Goal: Task Accomplishment & Management: Use online tool/utility

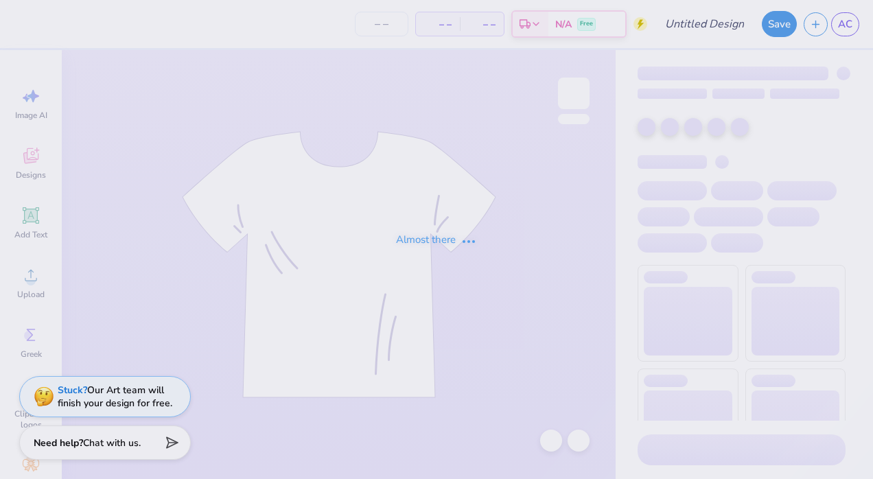
type input "Zeta"
type input "10"
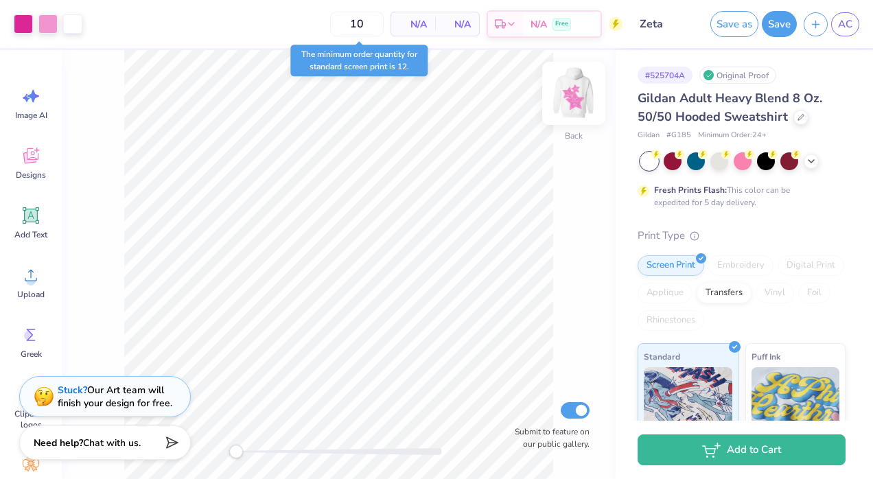
click at [578, 102] on img at bounding box center [573, 93] width 55 height 55
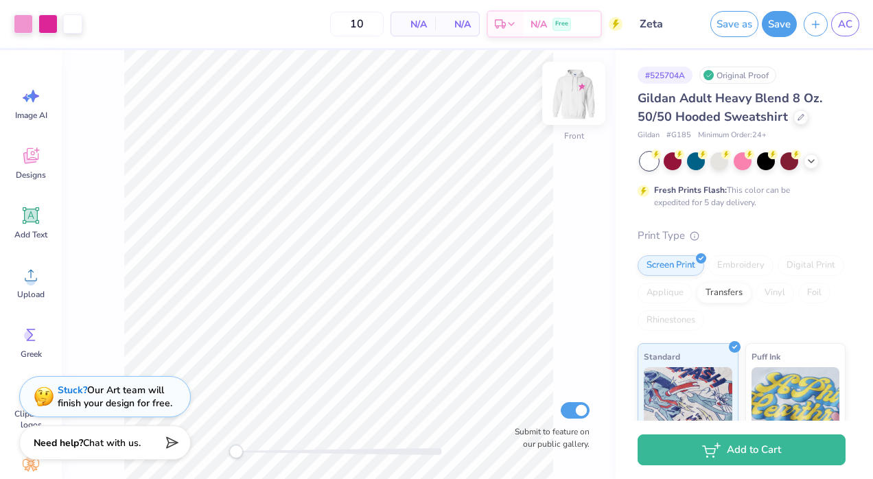
click at [567, 102] on img at bounding box center [573, 93] width 55 height 55
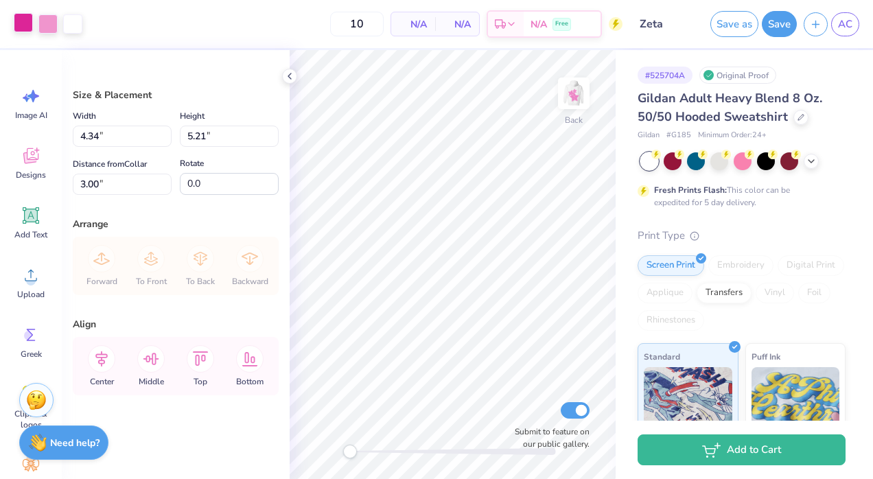
click at [23, 23] on div at bounding box center [23, 22] width 19 height 19
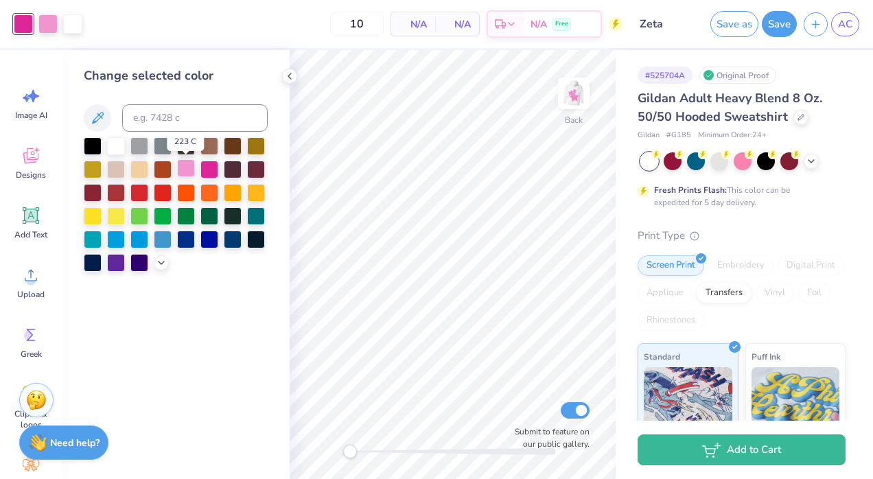
click at [189, 167] on div at bounding box center [186, 168] width 18 height 18
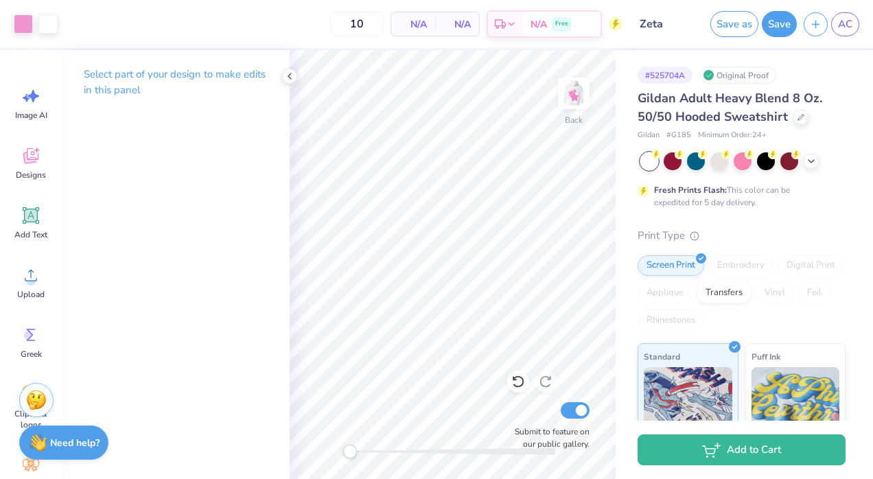
click at [277, 72] on div "Select part of your design to make edits in this panel" at bounding box center [176, 87] width 228 height 75
click at [287, 75] on icon at bounding box center [289, 76] width 11 height 11
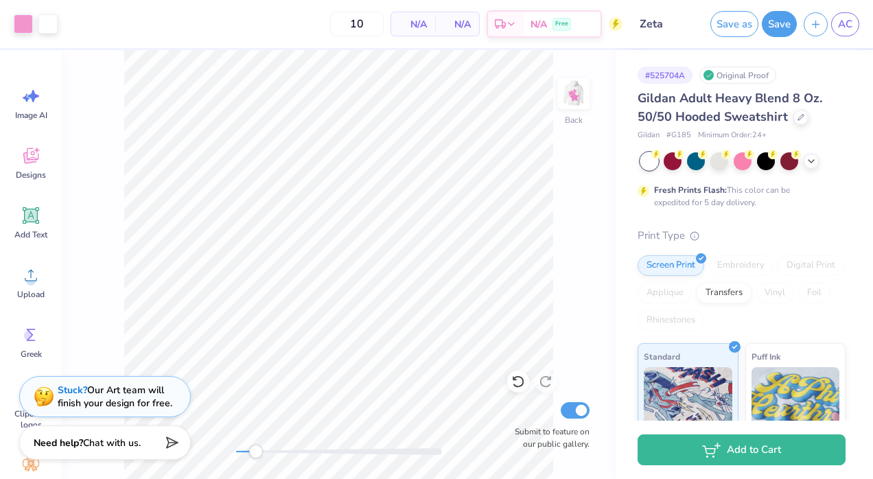
click at [12, 14] on div "Art colors" at bounding box center [29, 24] width 58 height 48
click at [23, 18] on div at bounding box center [23, 22] width 19 height 19
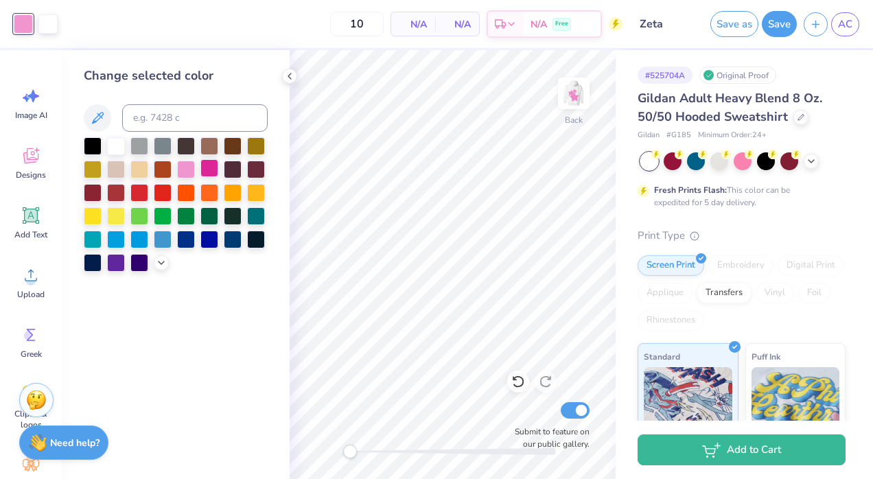
click at [209, 162] on div at bounding box center [209, 168] width 18 height 18
click at [156, 264] on icon at bounding box center [161, 261] width 11 height 11
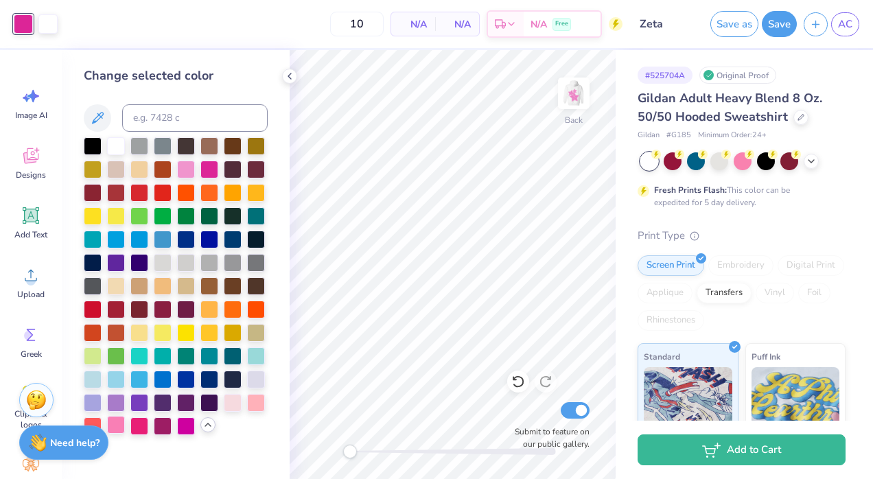
click at [118, 427] on div at bounding box center [116, 425] width 18 height 18
click at [187, 167] on div at bounding box center [186, 168] width 18 height 18
click at [581, 95] on img at bounding box center [573, 93] width 55 height 55
click at [581, 95] on img at bounding box center [573, 93] width 27 height 27
click at [292, 74] on icon at bounding box center [289, 76] width 11 height 11
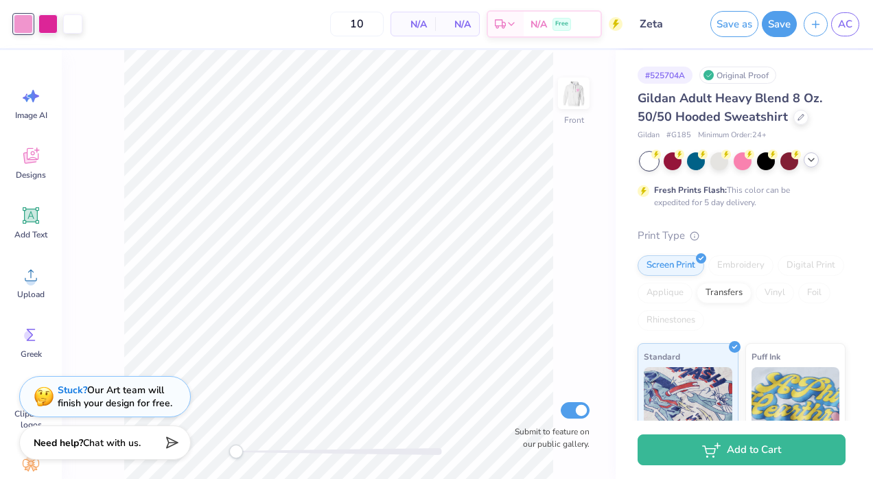
click at [816, 162] on icon at bounding box center [811, 159] width 11 height 11
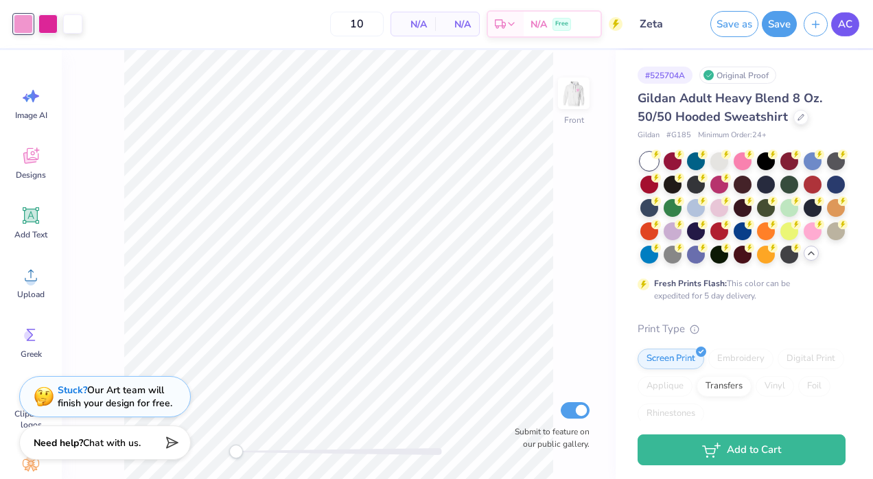
click at [848, 26] on span "AC" at bounding box center [845, 24] width 14 height 16
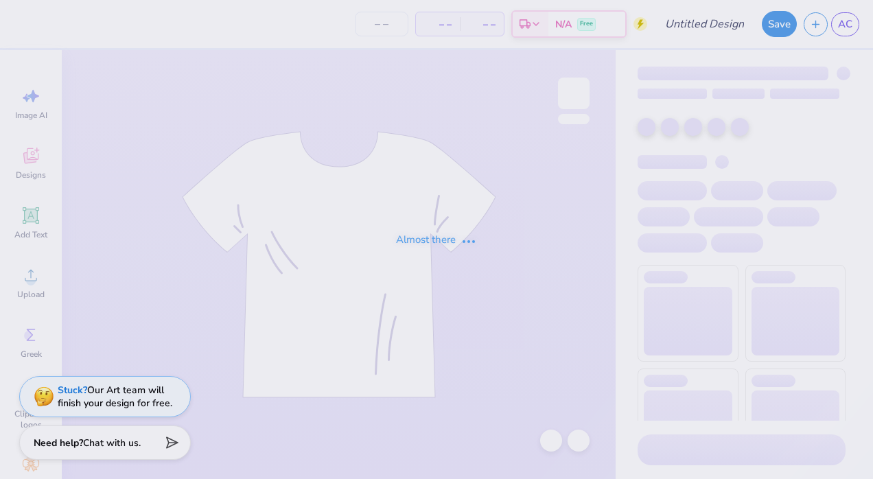
type input "Zeta"
type input "10"
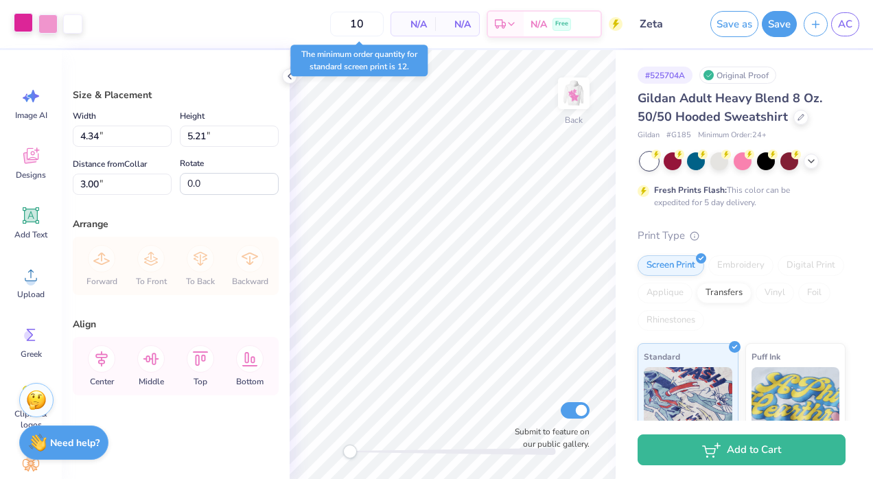
click at [18, 22] on div at bounding box center [23, 22] width 19 height 19
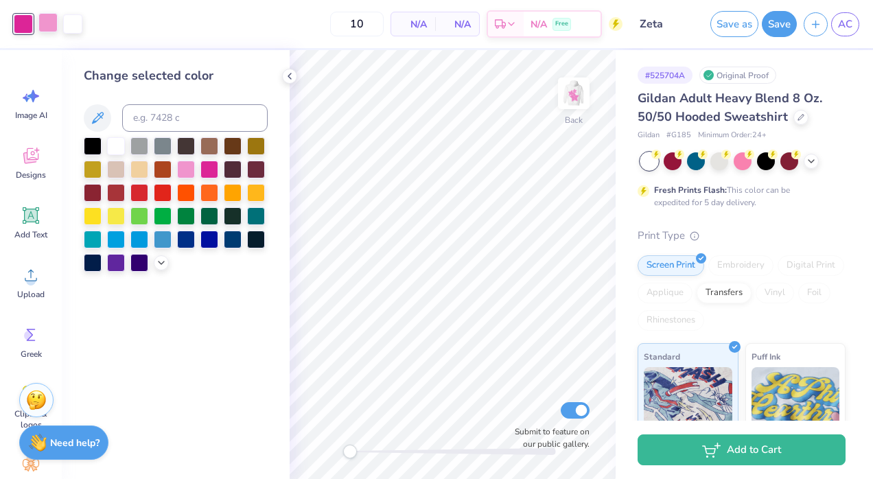
click at [41, 23] on div at bounding box center [47, 22] width 19 height 19
click at [204, 166] on div at bounding box center [209, 168] width 18 height 18
click at [187, 167] on div at bounding box center [186, 168] width 18 height 18
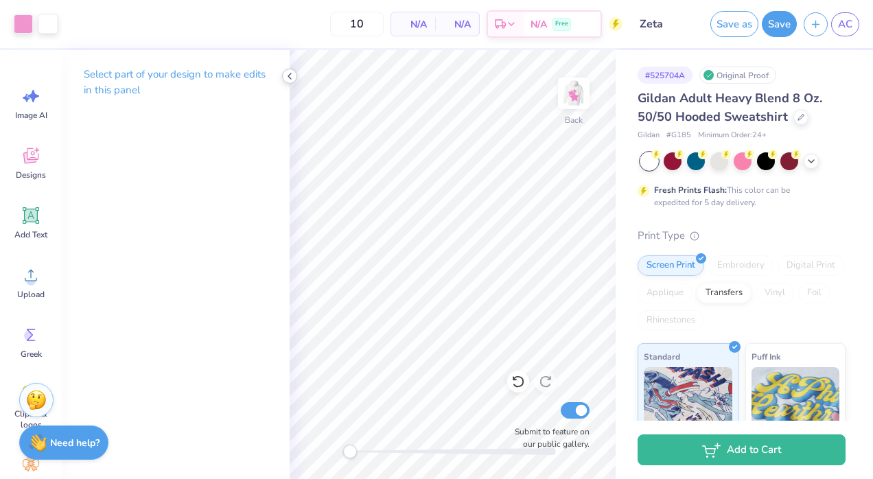
click at [285, 78] on icon at bounding box center [289, 76] width 11 height 11
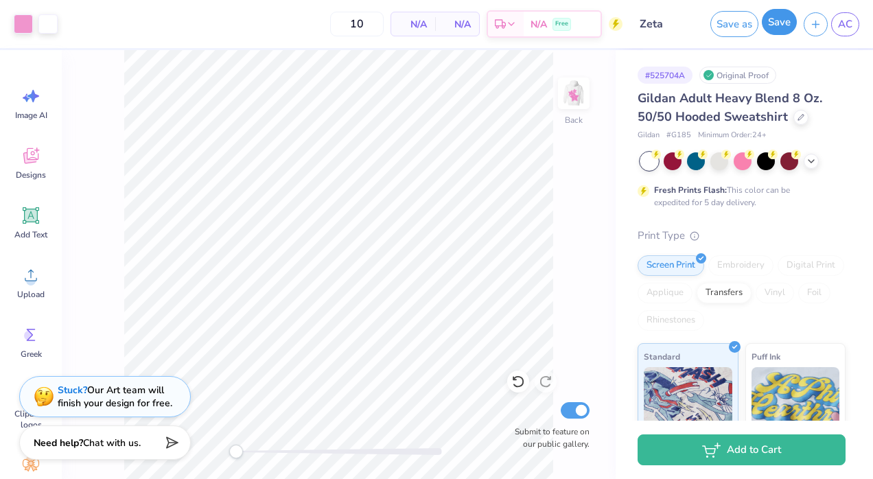
click at [772, 20] on button "Save" at bounding box center [779, 22] width 35 height 26
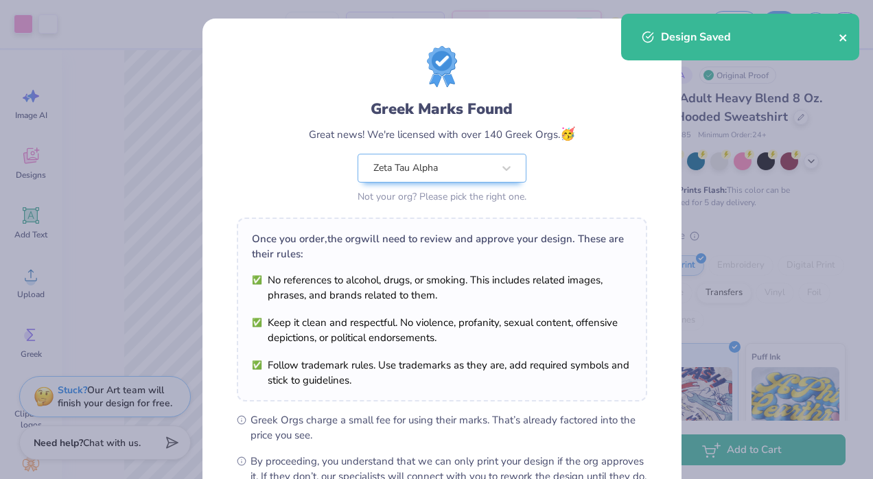
click at [842, 36] on icon "close" at bounding box center [844, 37] width 10 height 11
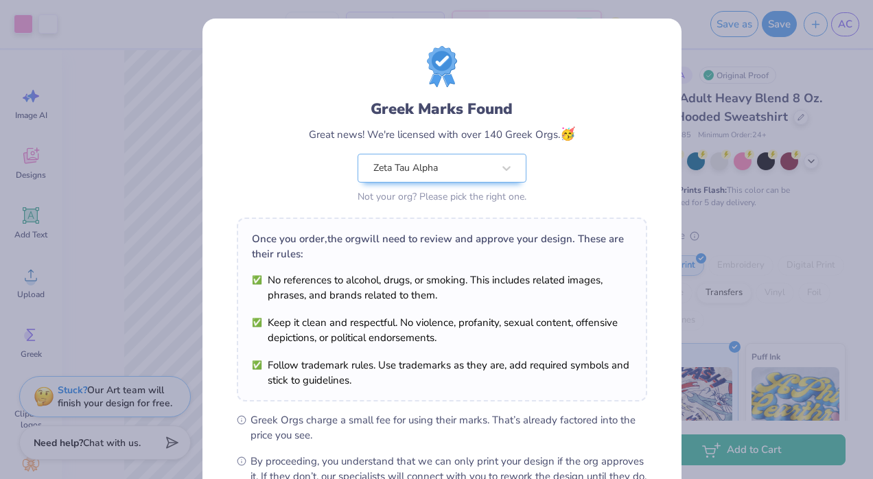
scroll to position [162, 0]
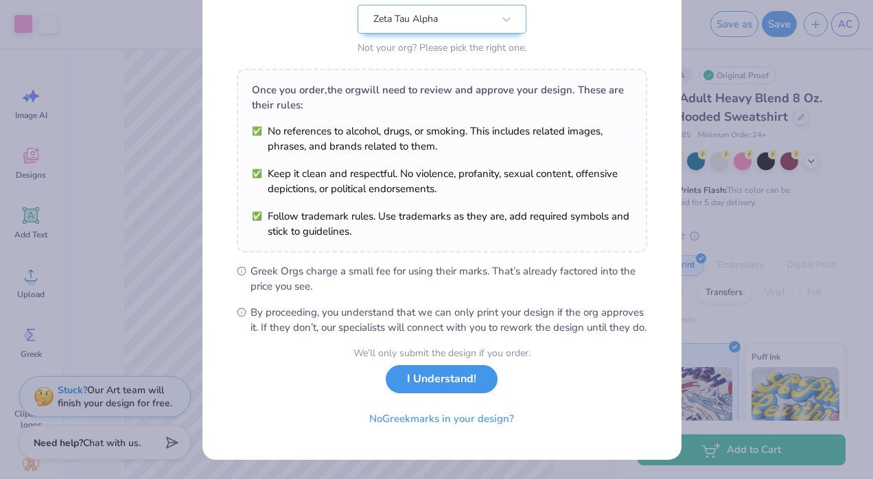
click at [434, 384] on button "I Understand!" at bounding box center [442, 379] width 112 height 28
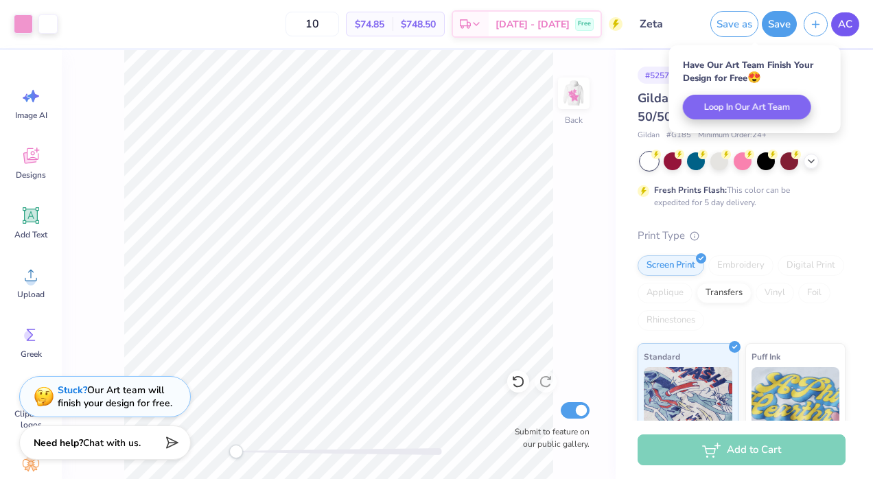
click at [847, 23] on span "AC" at bounding box center [845, 24] width 14 height 16
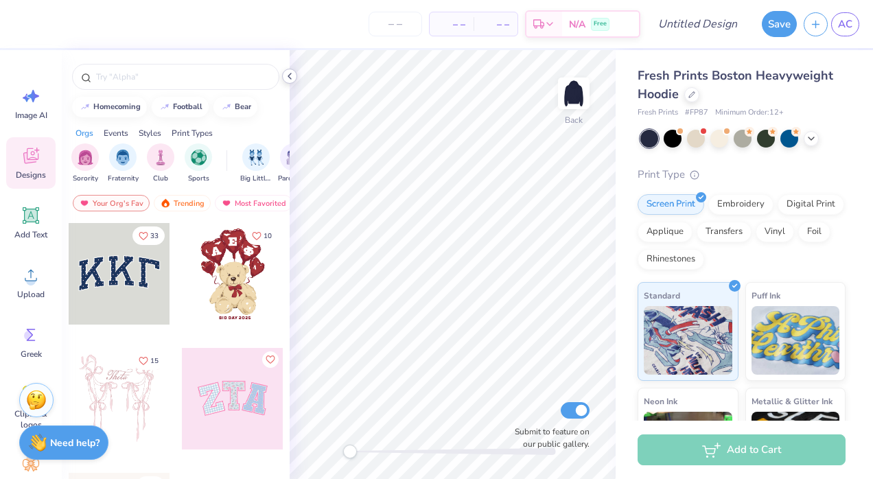
click at [291, 74] on icon at bounding box center [289, 76] width 11 height 11
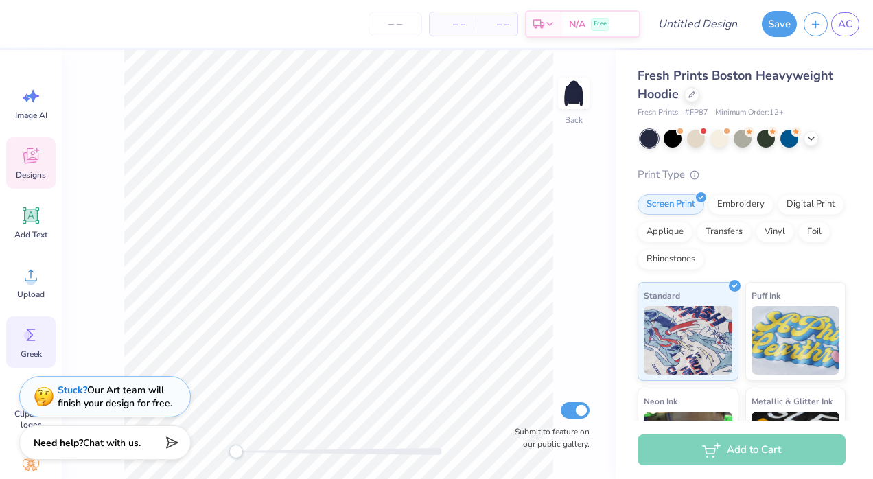
click at [27, 349] on span "Greek" at bounding box center [31, 354] width 21 height 11
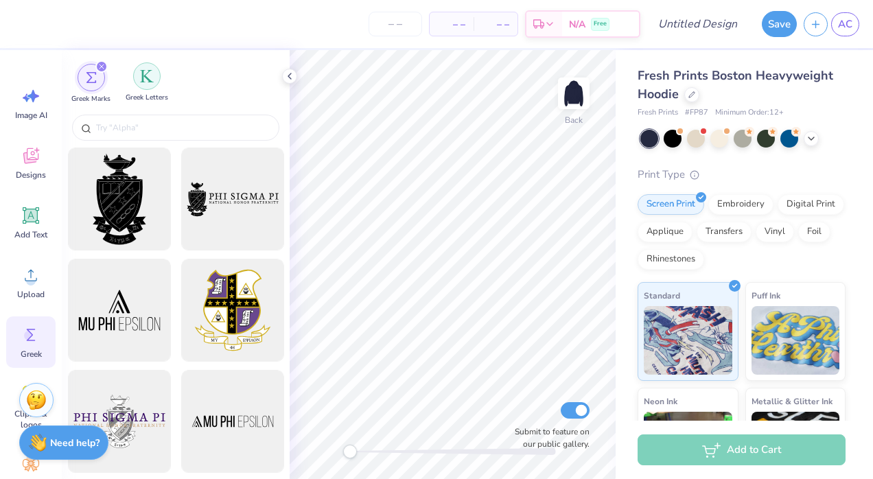
click at [145, 75] on img "filter for Greek Letters" at bounding box center [147, 76] width 14 height 14
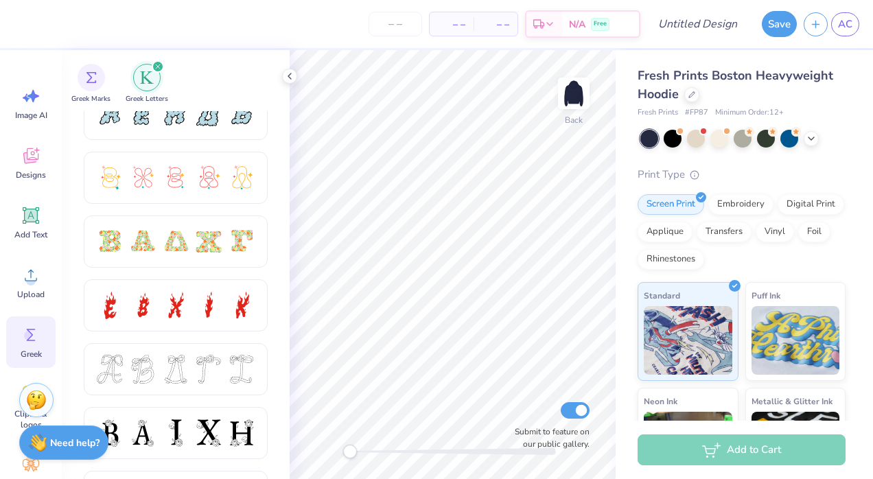
scroll to position [461, 0]
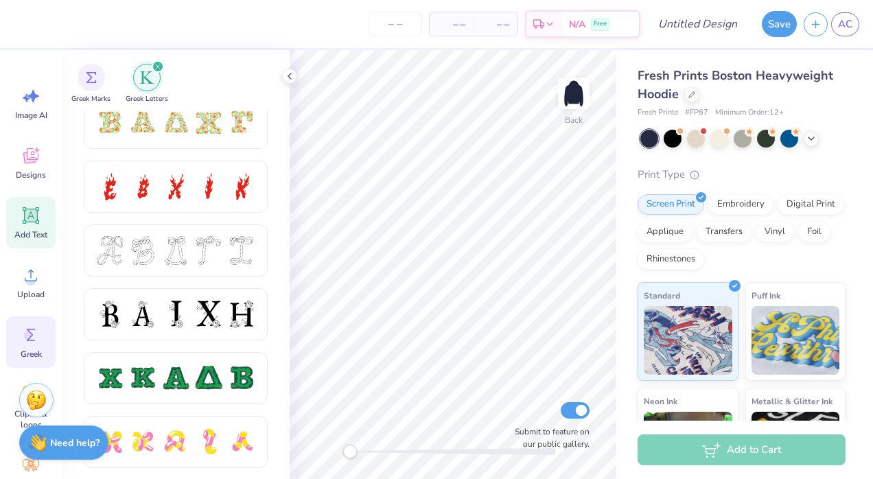
click at [37, 223] on icon at bounding box center [31, 215] width 16 height 16
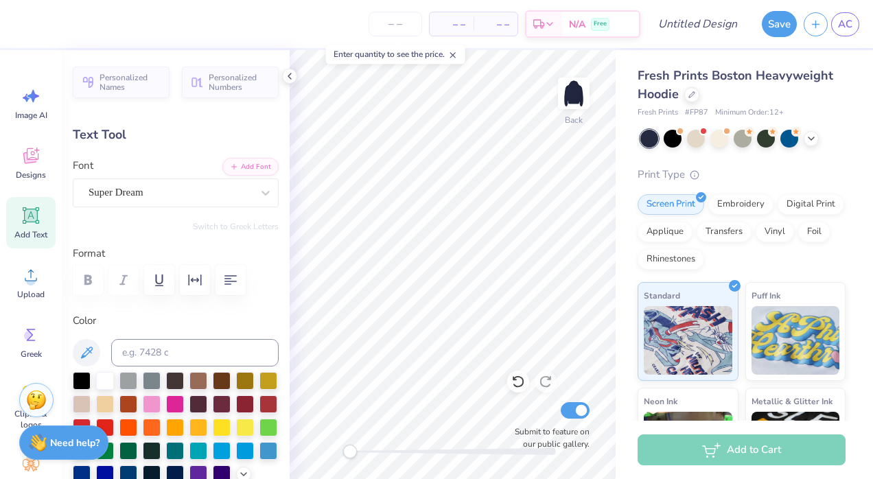
scroll to position [11, 1]
type textarea "T"
type textarea "TAMPA"
type input "3.61"
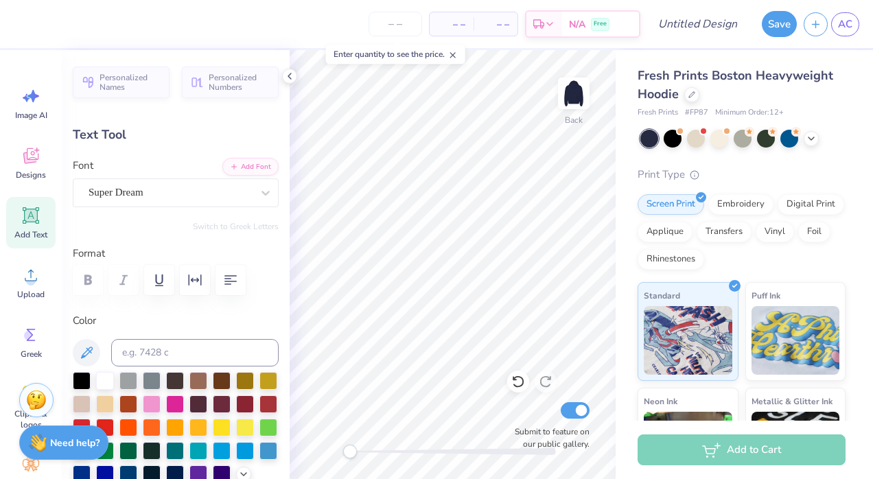
type input "0.85"
type input "12.15"
type textarea "TAPA"
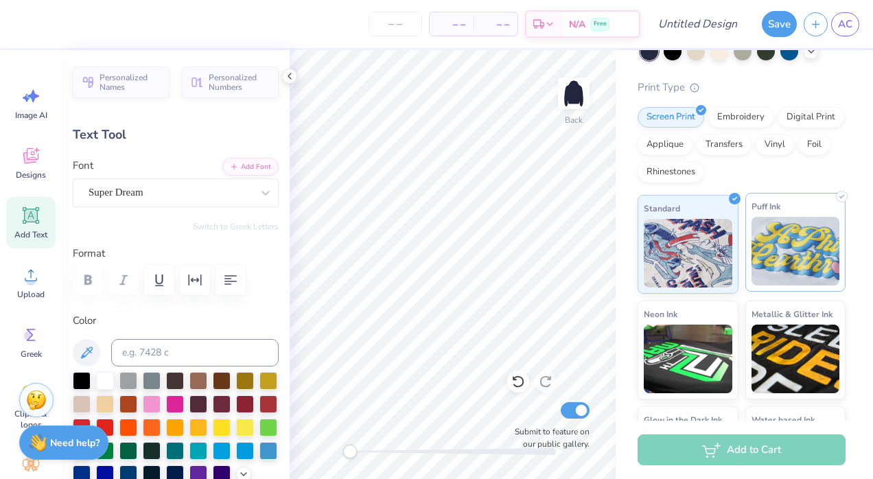
scroll to position [92, 0]
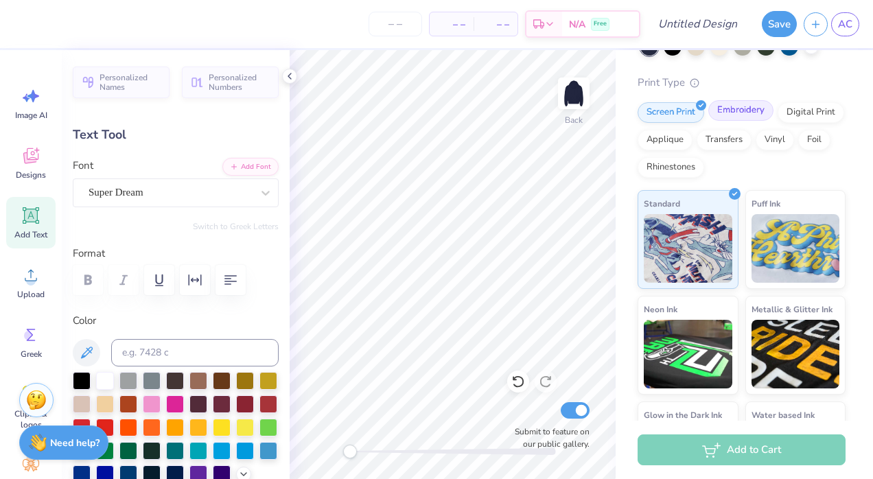
click at [736, 108] on div "Embroidery" at bounding box center [740, 110] width 65 height 21
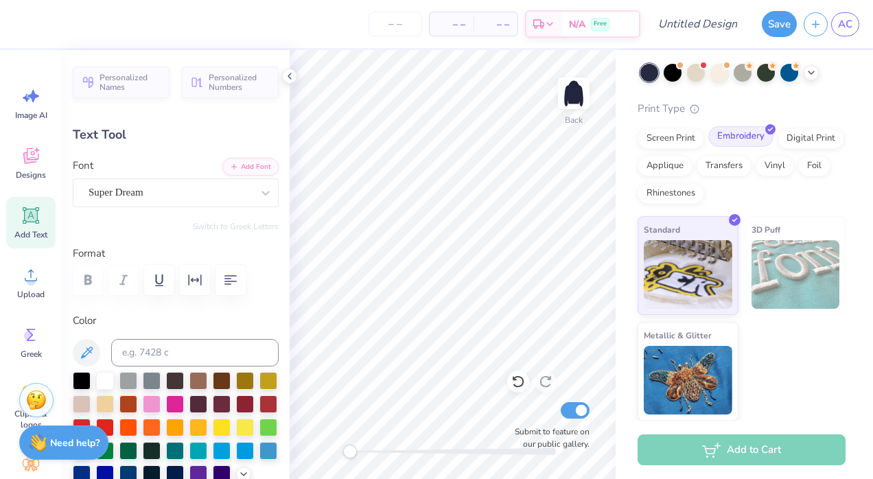
scroll to position [66, 0]
click at [38, 209] on icon at bounding box center [31, 215] width 21 height 21
type input "7.05"
type input "2.04"
type input "5.73"
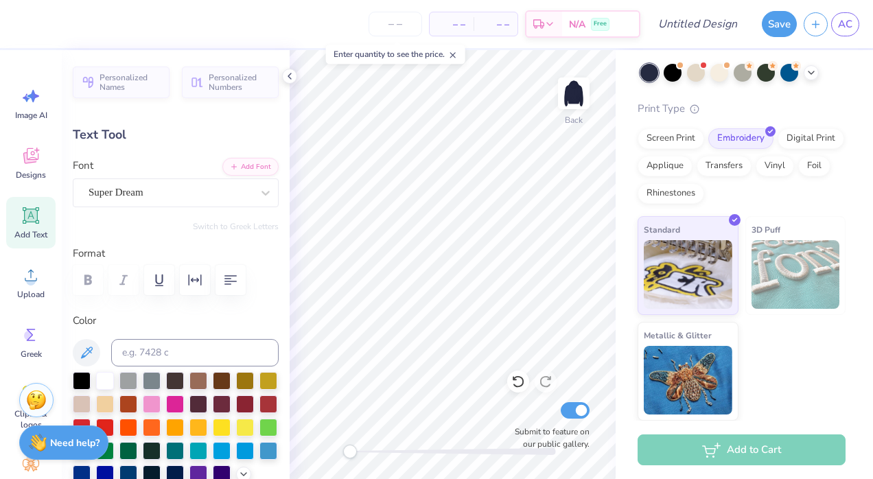
scroll to position [11, 2]
click at [259, 193] on icon at bounding box center [266, 193] width 14 height 14
